Goal: Navigation & Orientation: Find specific page/section

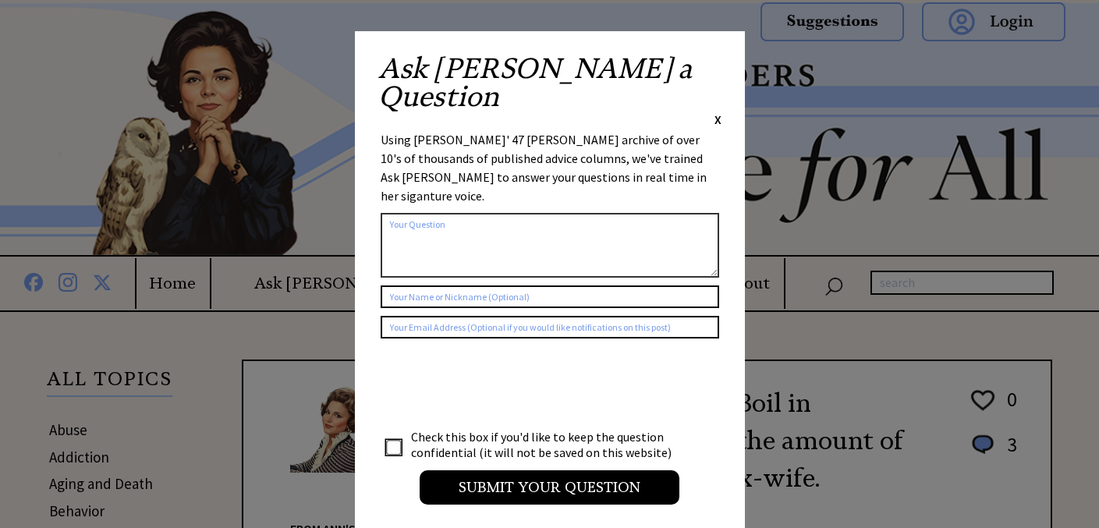
click at [718, 112] on span "X" at bounding box center [718, 120] width 7 height 16
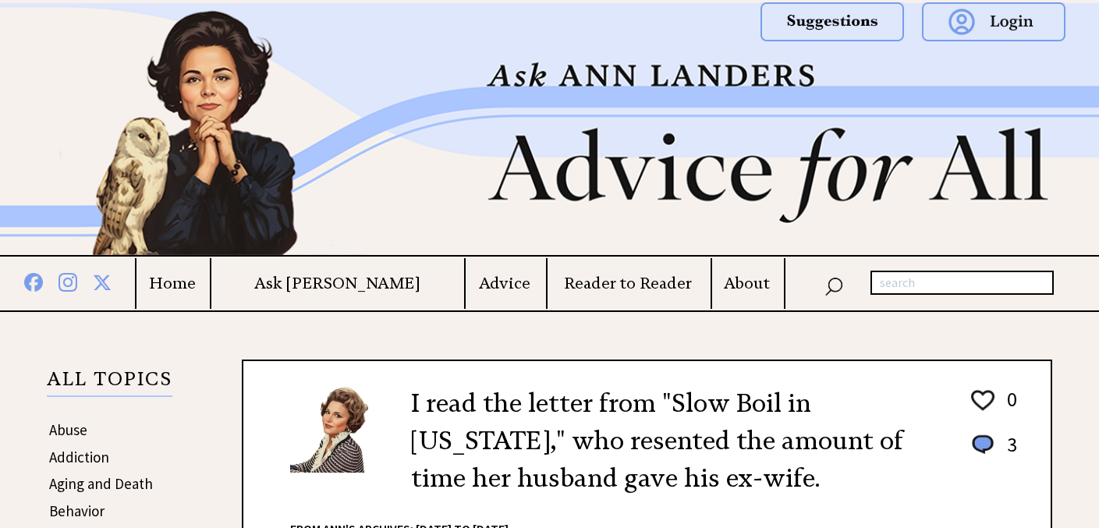
click at [208, 276] on h4 "Home" at bounding box center [173, 284] width 72 height 20
click at [208, 282] on h4 "Home" at bounding box center [173, 284] width 72 height 20
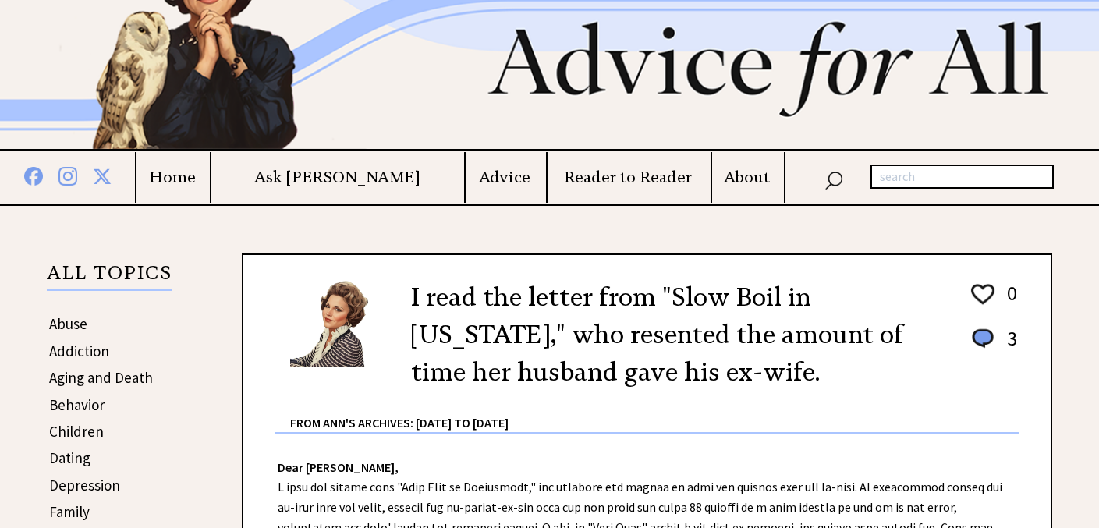
scroll to position [55, 0]
